Goal: Check status: Check status

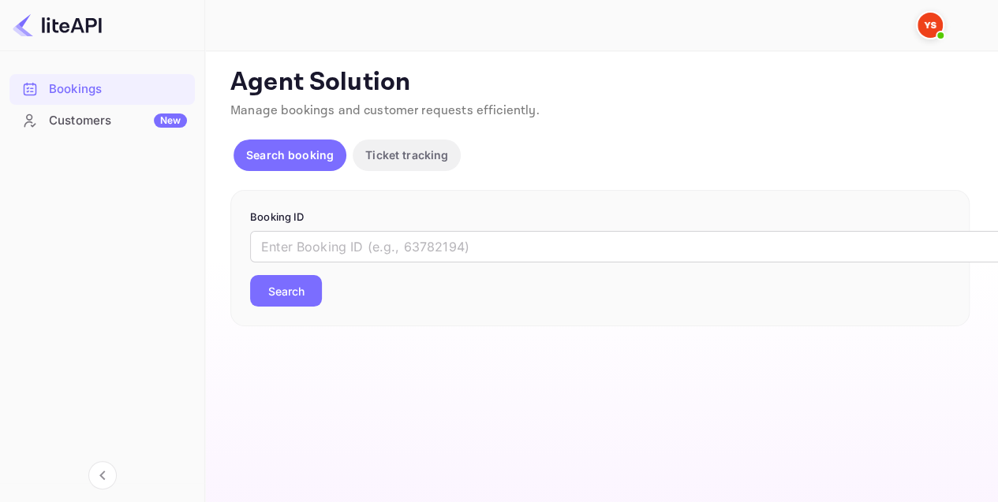
click at [338, 237] on input "text" at bounding box center [644, 247] width 789 height 32
paste input "9246602"
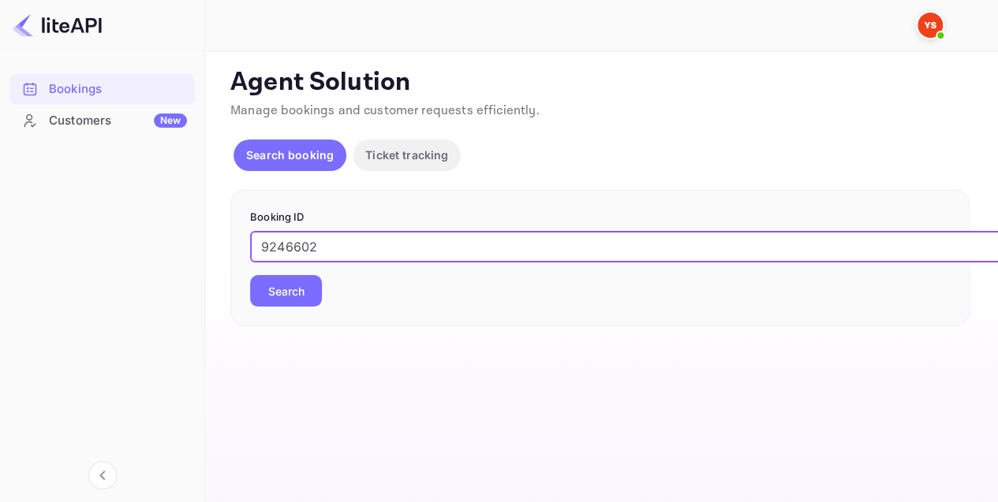
type input "9246602"
click at [282, 292] on button "Search" at bounding box center [286, 291] width 72 height 32
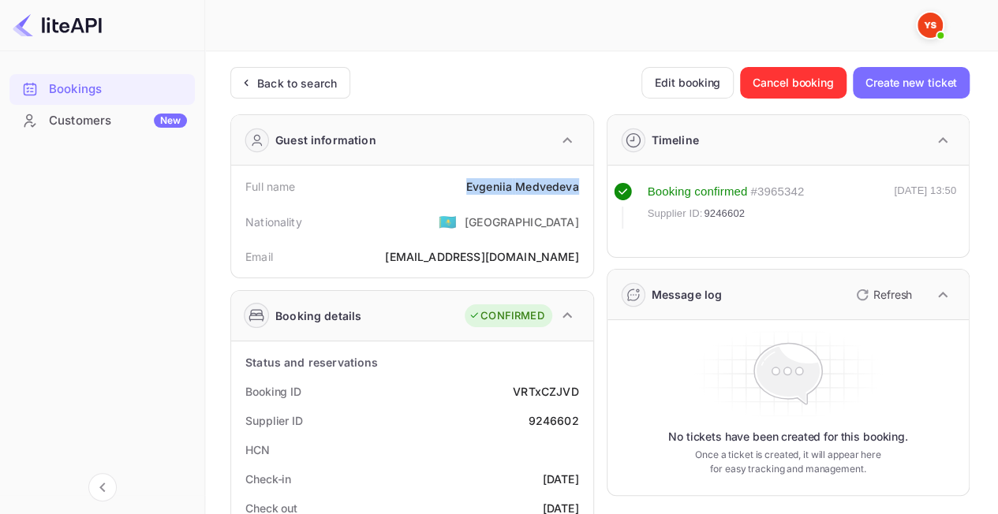
drag, startPoint x: 464, startPoint y: 177, endPoint x: 585, endPoint y: 185, distance: 121.7
click at [585, 185] on div "Full name [PERSON_NAME]" at bounding box center [411, 186] width 349 height 29
copy div "[PERSON_NAME]"
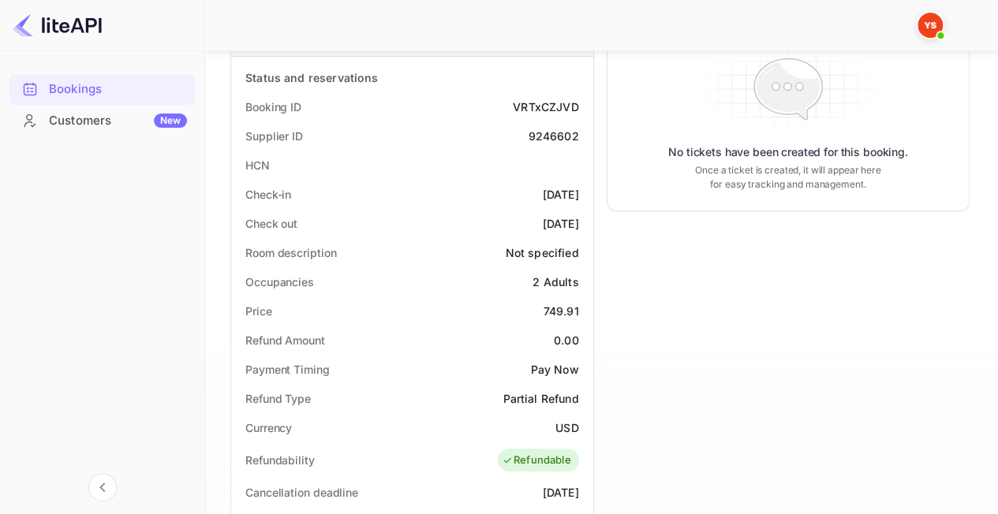
scroll to position [289, 0]
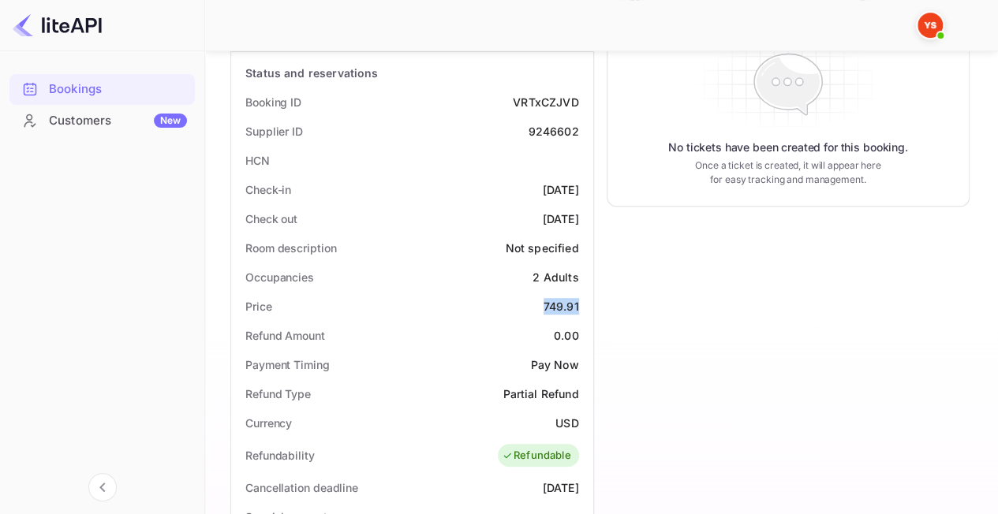
drag, startPoint x: 532, startPoint y: 300, endPoint x: 582, endPoint y: 300, distance: 49.7
click at [583, 301] on div "Price 749.91" at bounding box center [411, 306] width 349 height 29
copy div "749.91"
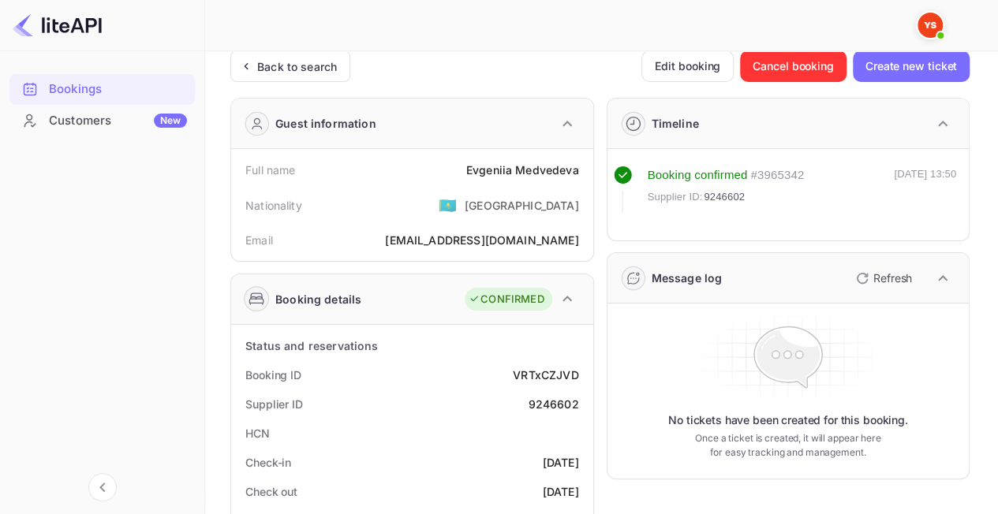
scroll to position [0, 0]
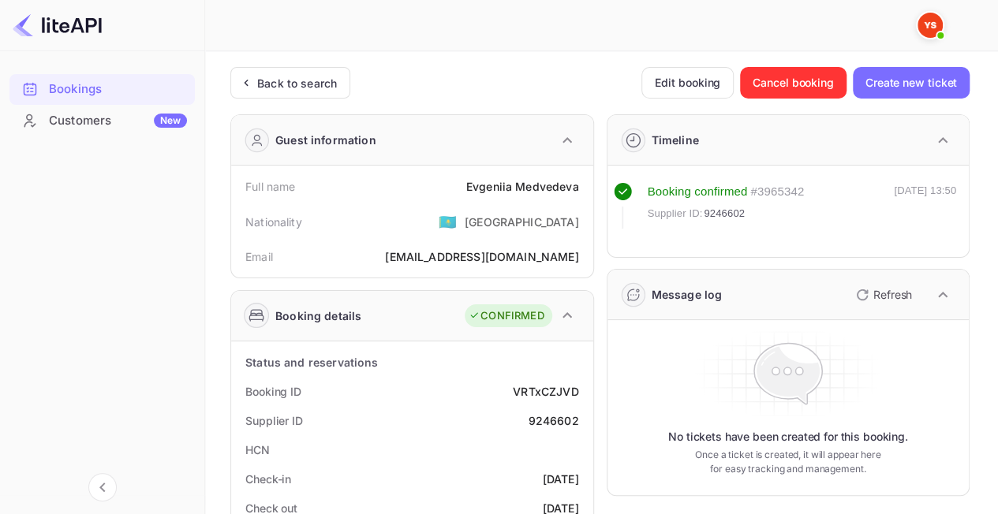
drag, startPoint x: 304, startPoint y: 84, endPoint x: 339, endPoint y: 134, distance: 61.7
click at [304, 83] on div "Back to search" at bounding box center [297, 83] width 80 height 17
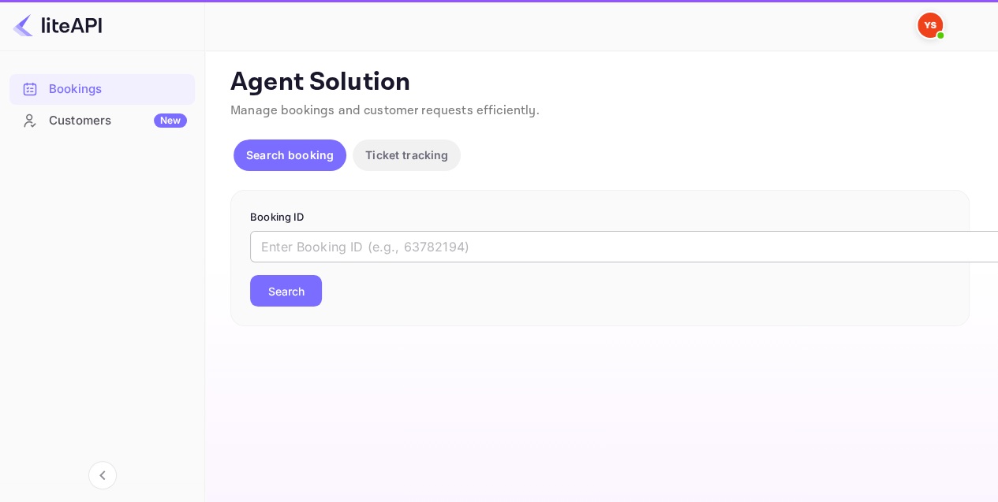
click at [375, 241] on input "text" at bounding box center [644, 247] width 789 height 32
paste input "9228925"
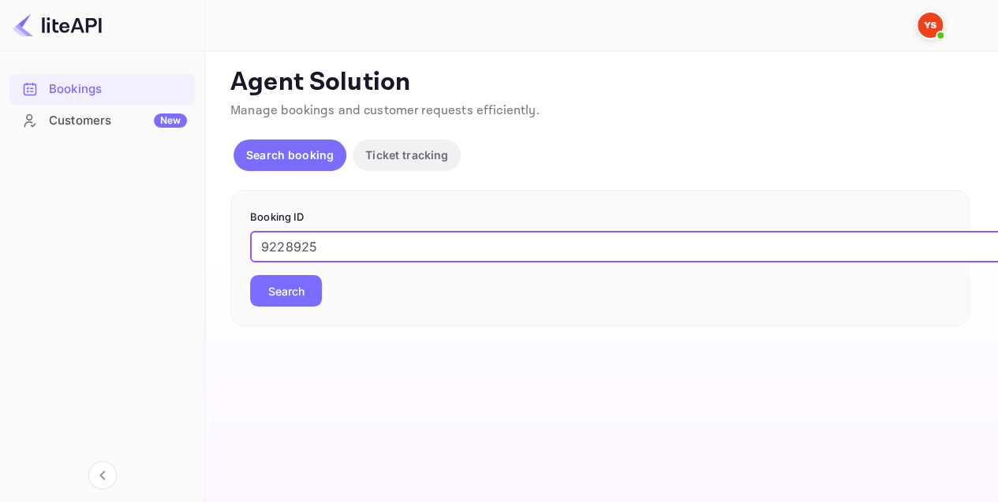
type input "9228925"
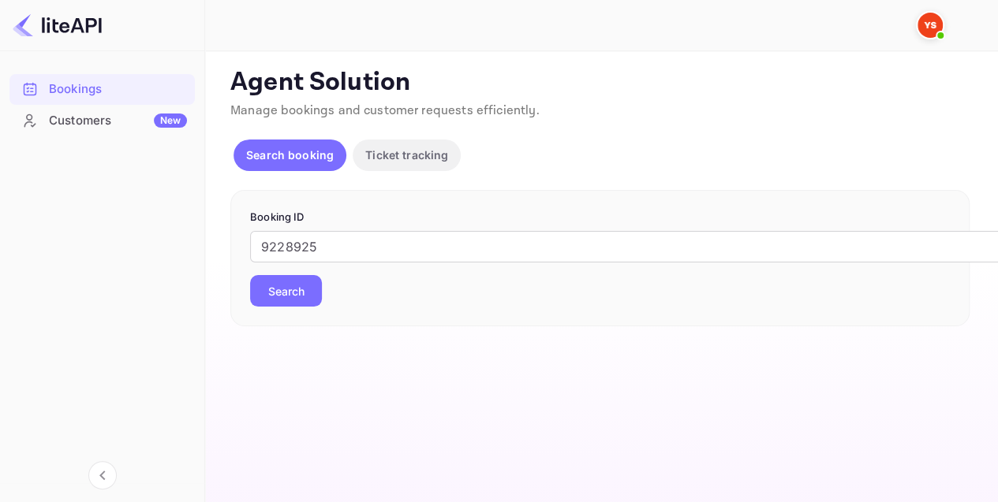
click at [305, 287] on button "Search" at bounding box center [286, 291] width 72 height 32
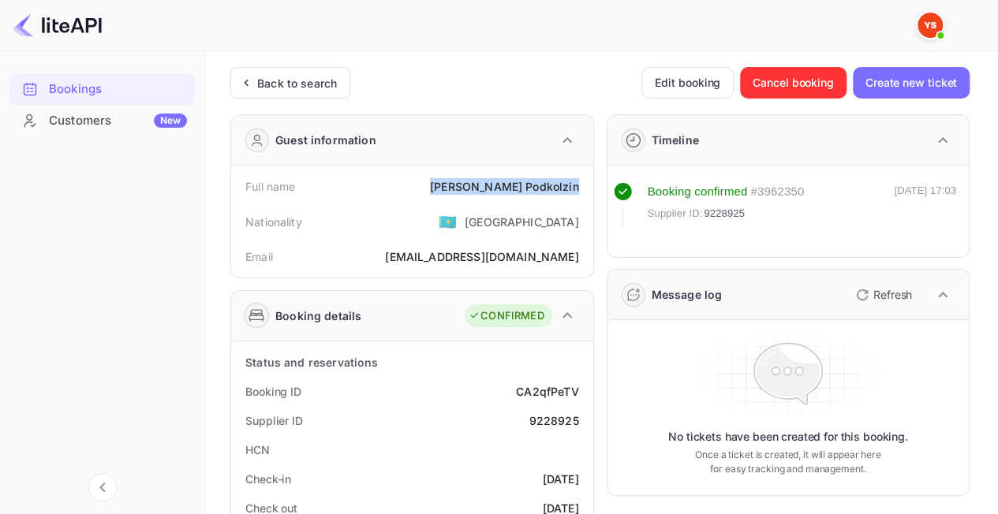
drag, startPoint x: 469, startPoint y: 187, endPoint x: 586, endPoint y: 186, distance: 117.5
click at [586, 186] on div "Full name [PERSON_NAME]" at bounding box center [411, 186] width 349 height 29
copy div "[PERSON_NAME]"
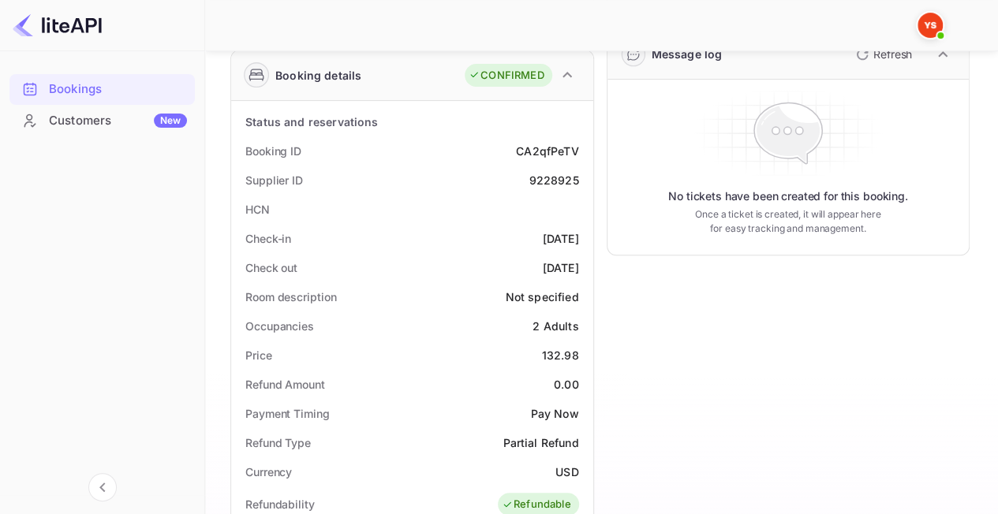
scroll to position [241, 0]
drag, startPoint x: 531, startPoint y: 357, endPoint x: 588, endPoint y: 357, distance: 57.6
copy div "132.98"
